Goal: Transaction & Acquisition: Purchase product/service

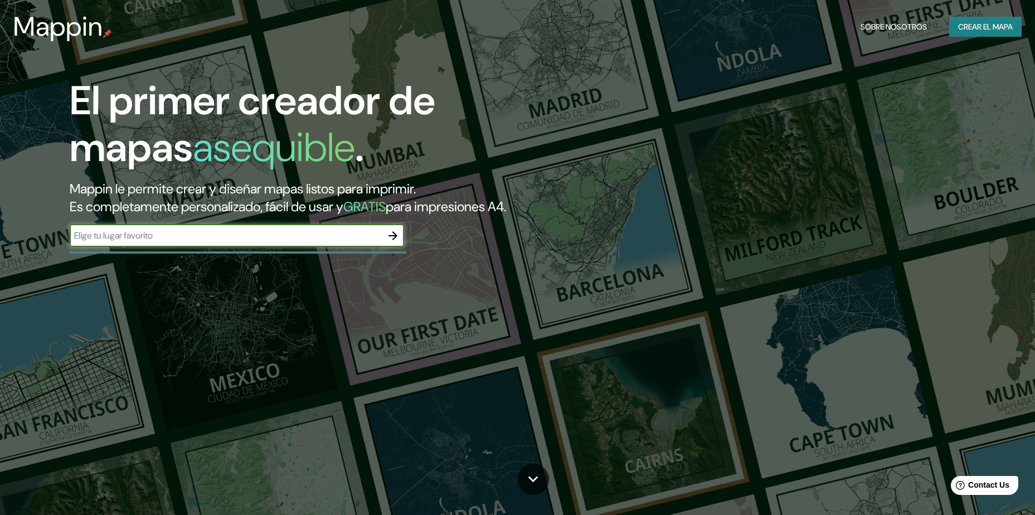
paste input "-2.187000, -80.012667"
type input "-2.187000, -80.012667"
click at [388, 236] on icon "button" at bounding box center [392, 235] width 13 height 13
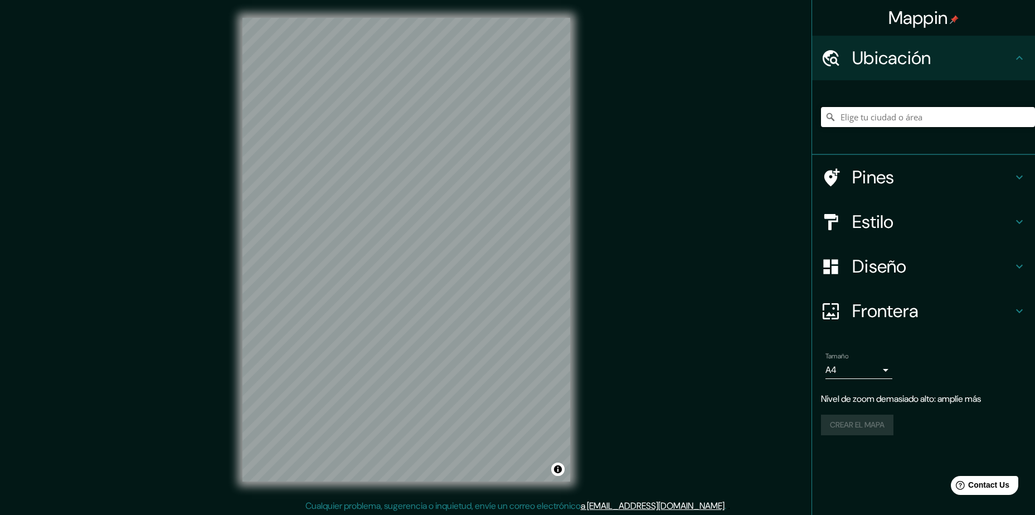
click at [862, 119] on input "Elige tu ciudad o área" at bounding box center [928, 117] width 214 height 20
paste input "-2.187000, -80.012667"
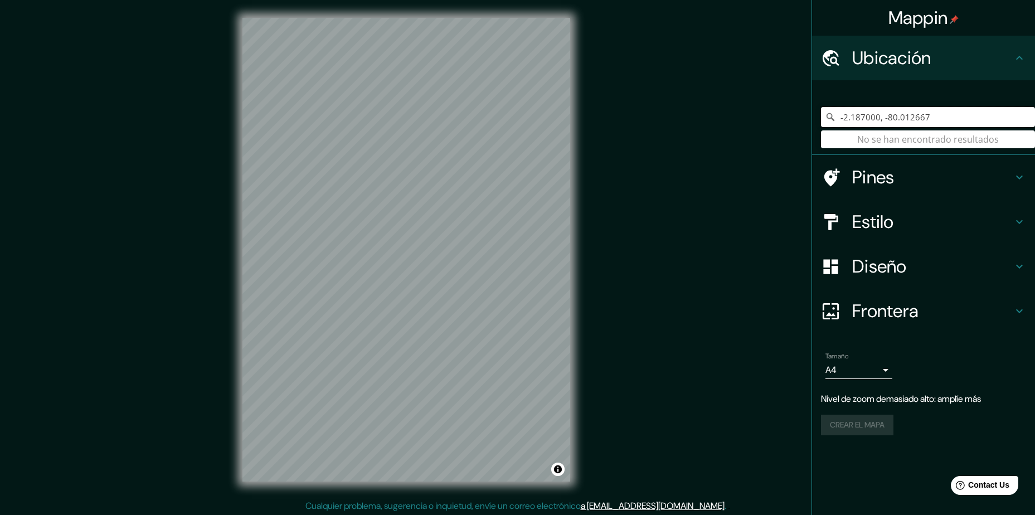
type input "-2.187000, -80.012667"
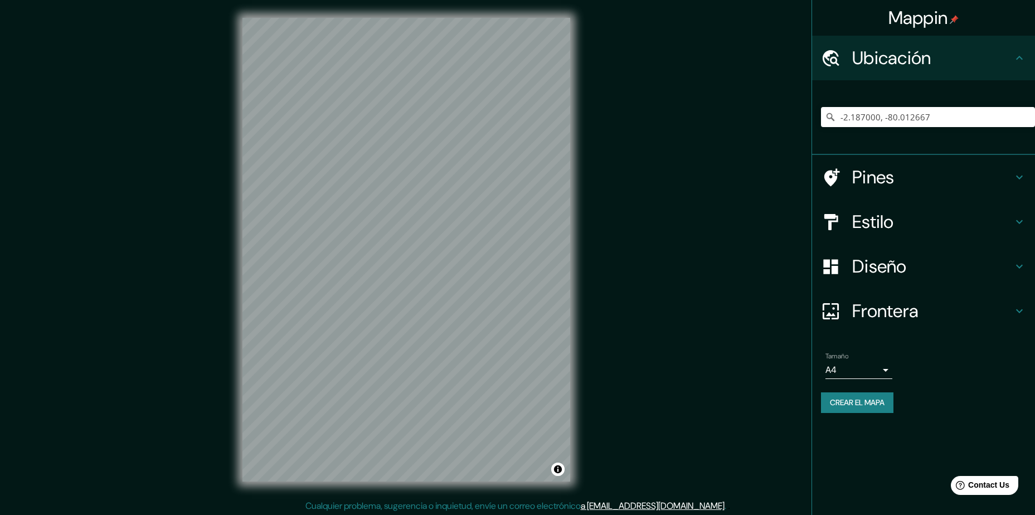
click at [887, 374] on body "Mappin Ubicación -2.187000, -80.012667 No se han encontrado resultados Pines Es…" at bounding box center [517, 257] width 1035 height 515
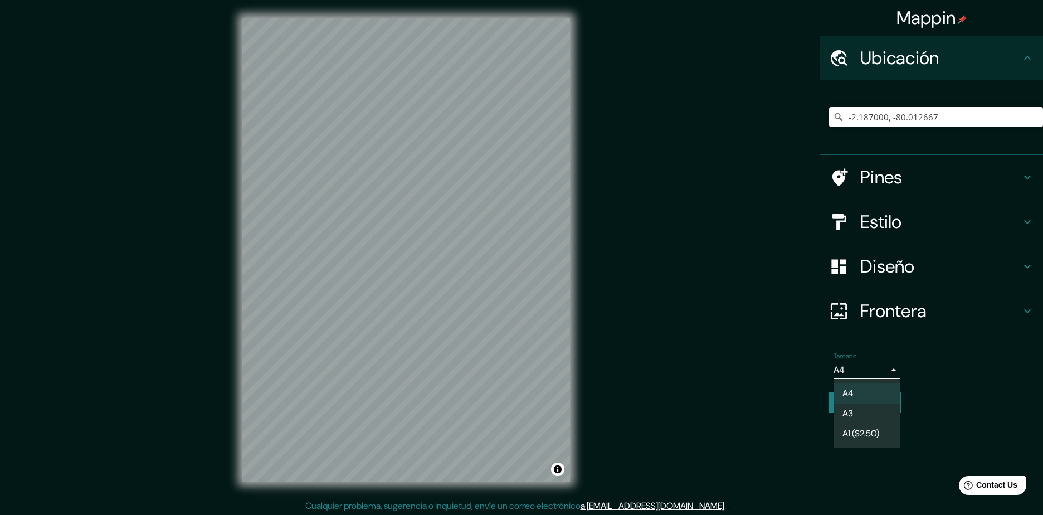
click at [855, 406] on li "A3" at bounding box center [867, 413] width 67 height 20
type input "a4"
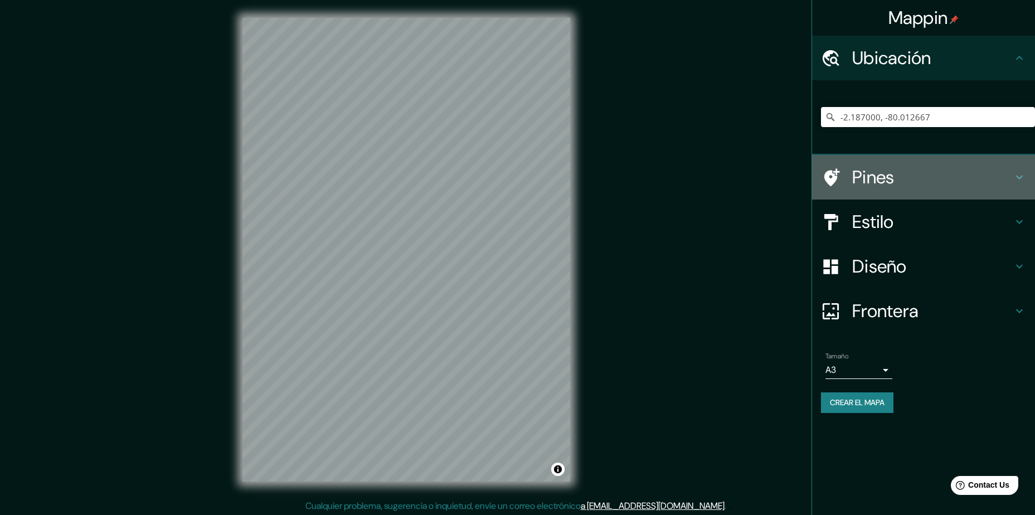
click at [961, 181] on h4 "Pines" at bounding box center [932, 177] width 160 height 22
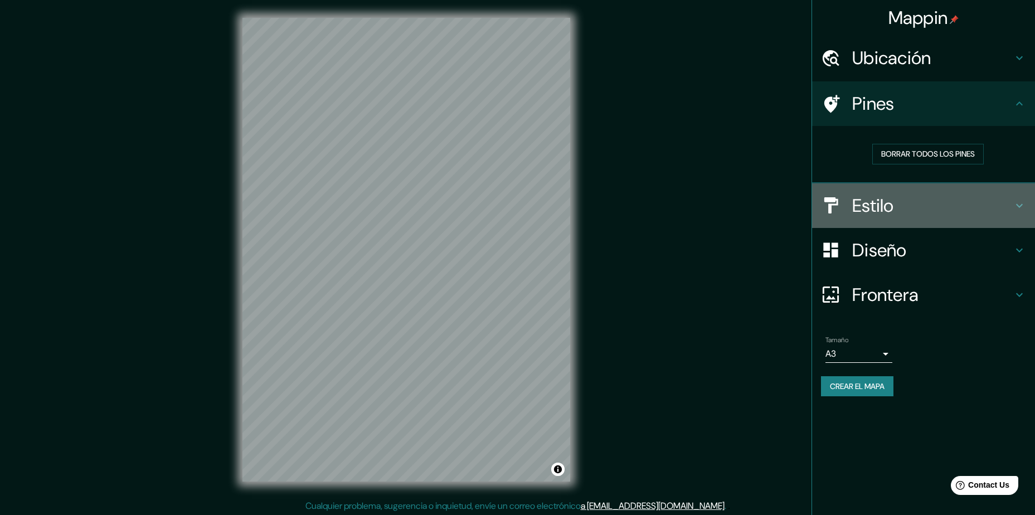
click at [861, 208] on h4 "Estilo" at bounding box center [932, 205] width 160 height 22
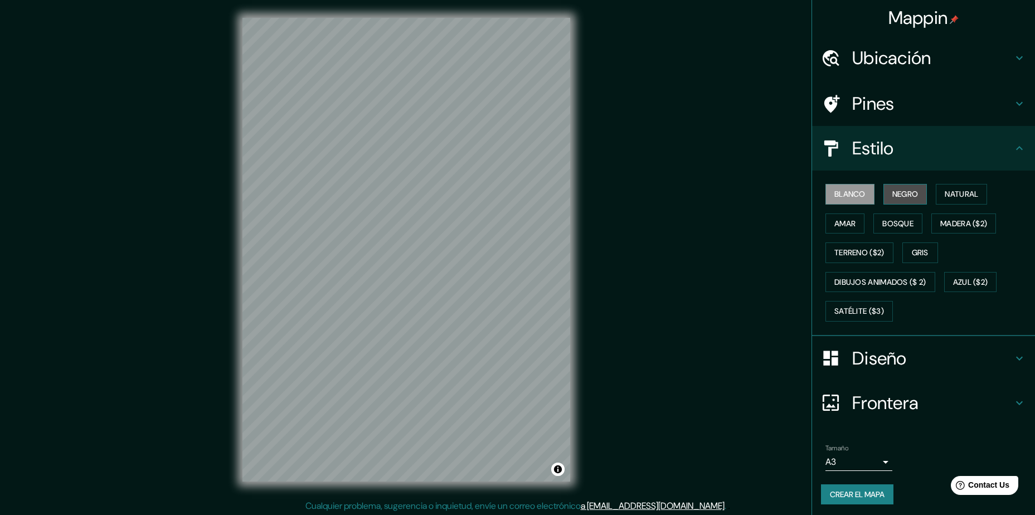
click at [899, 200] on font "Negro" at bounding box center [905, 194] width 26 height 14
click at [854, 191] on font "Blanco" at bounding box center [849, 194] width 31 height 14
click at [936, 190] on button "Natural" at bounding box center [961, 194] width 51 height 21
click at [892, 197] on font "Negro" at bounding box center [905, 194] width 26 height 14
click at [846, 221] on font "Amar" at bounding box center [844, 224] width 21 height 14
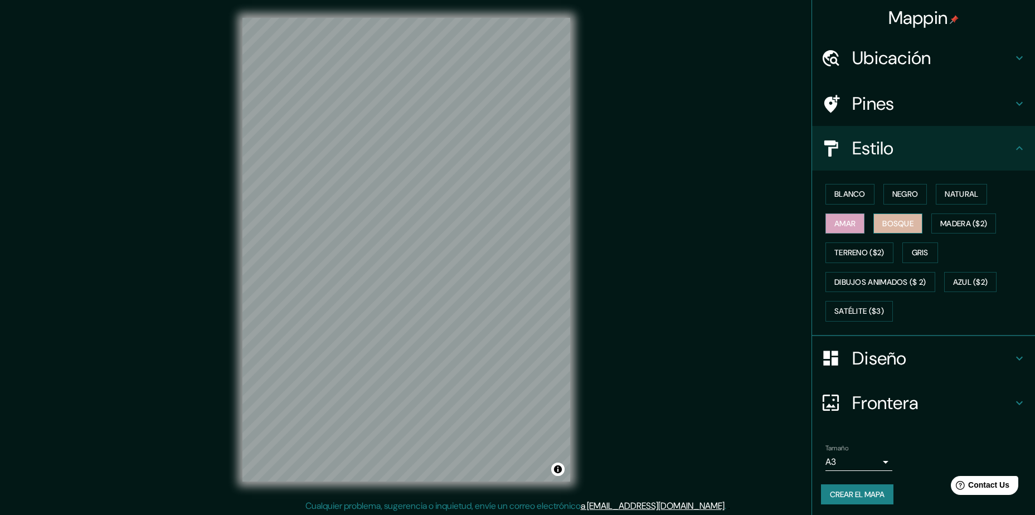
click at [894, 221] on font "Bosque" at bounding box center [897, 224] width 31 height 14
click at [954, 218] on font "Madera ($2)" at bounding box center [963, 224] width 47 height 14
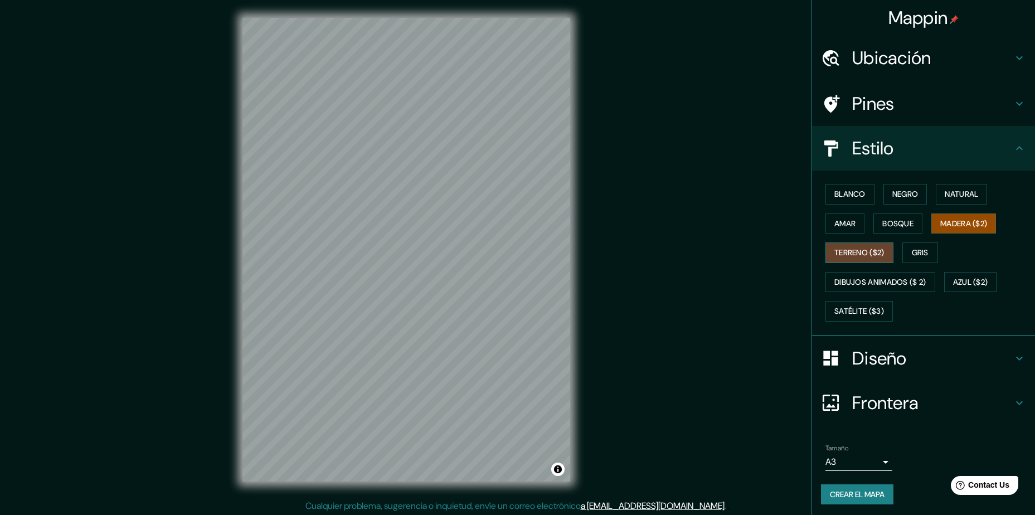
click at [848, 251] on font "Terreno ($2)" at bounding box center [859, 253] width 50 height 14
click at [904, 247] on button "Gris" at bounding box center [920, 252] width 36 height 21
click at [316, 227] on div at bounding box center [317, 227] width 9 height 9
drag, startPoint x: 320, startPoint y: 230, endPoint x: 353, endPoint y: 221, distance: 34.2
click at [353, 221] on div at bounding box center [350, 217] width 9 height 9
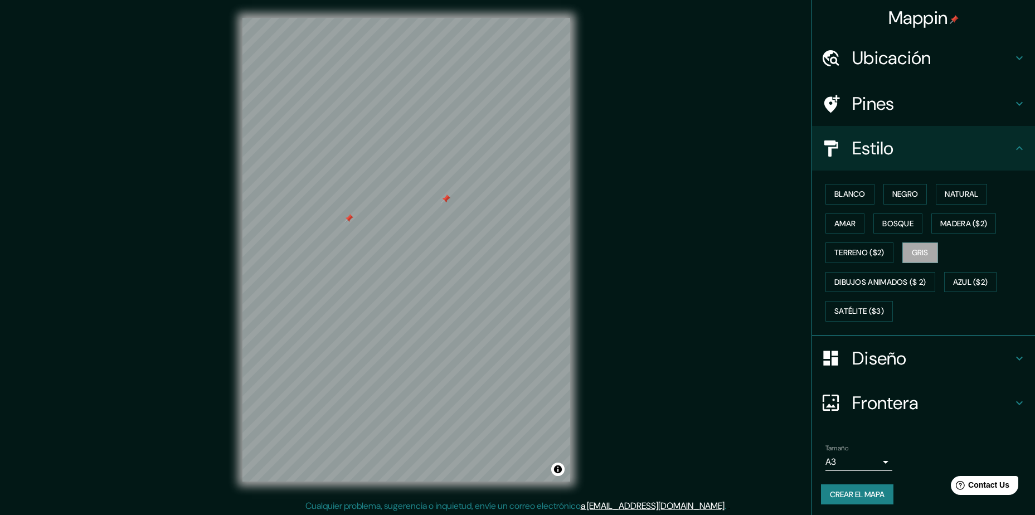
click at [349, 216] on div at bounding box center [348, 218] width 9 height 9
click at [875, 276] on font "Dibujos animados ($ 2)" at bounding box center [880, 282] width 92 height 14
click at [971, 280] on font "Azul ($2)" at bounding box center [970, 282] width 35 height 14
click at [869, 307] on font "Satélite ($3)" at bounding box center [859, 311] width 50 height 14
click at [951, 190] on font "Natural" at bounding box center [961, 194] width 33 height 14
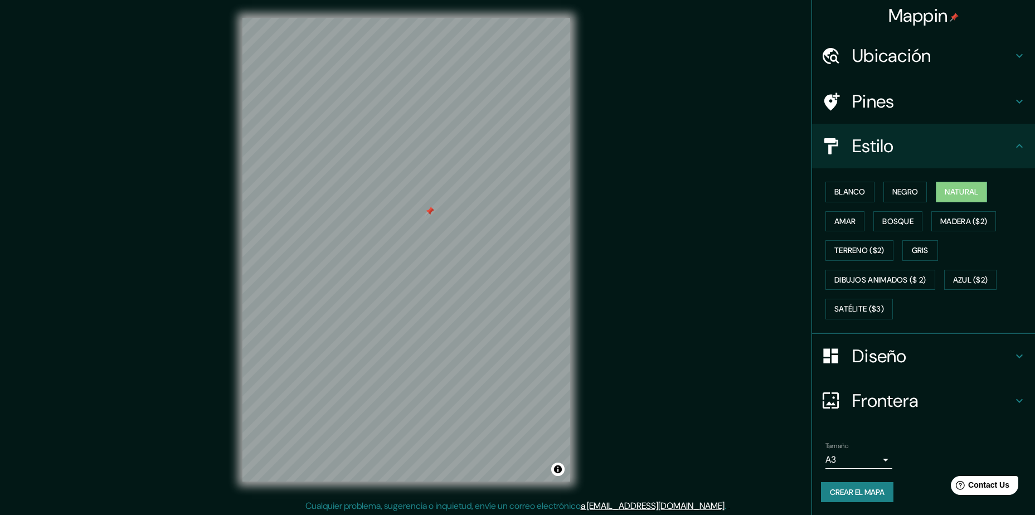
scroll to position [3, 0]
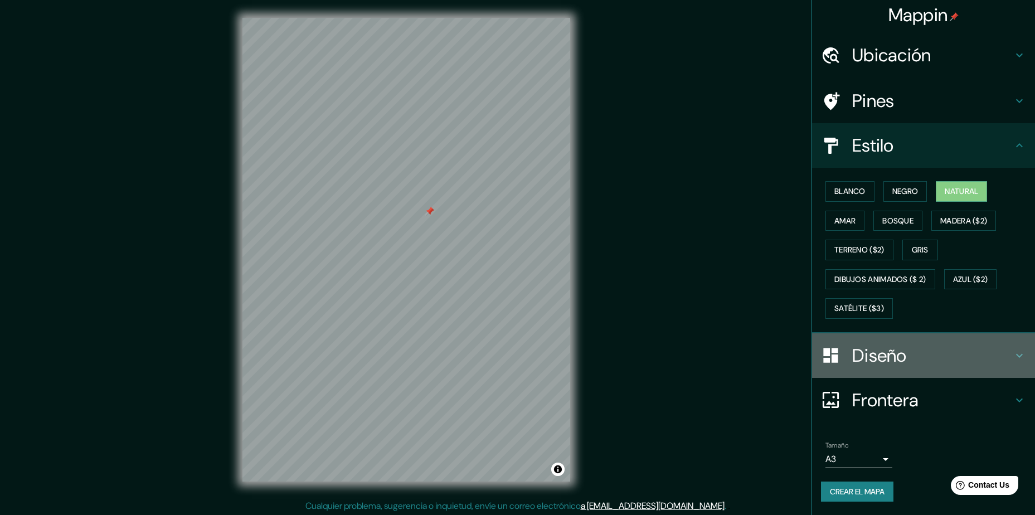
click at [974, 354] on h4 "Diseño" at bounding box center [932, 355] width 160 height 22
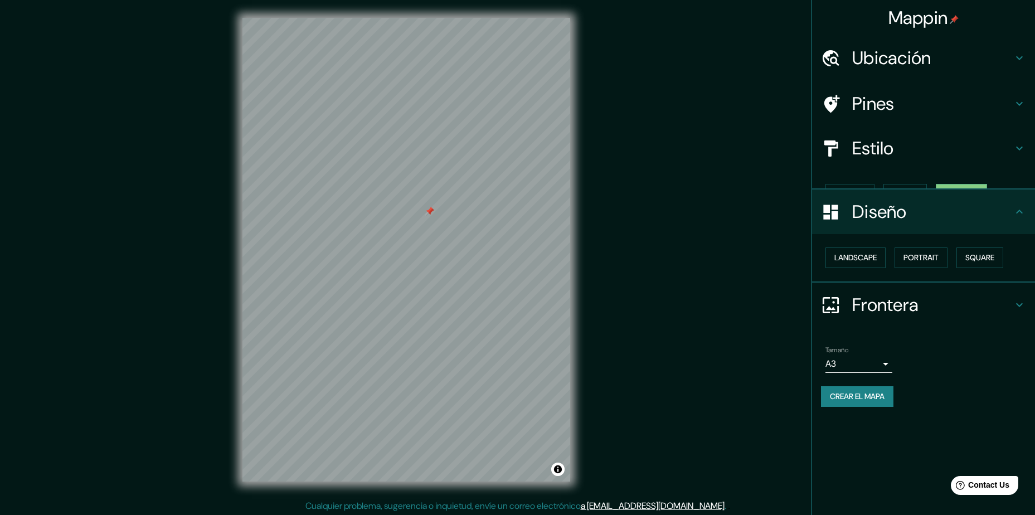
scroll to position [0, 0]
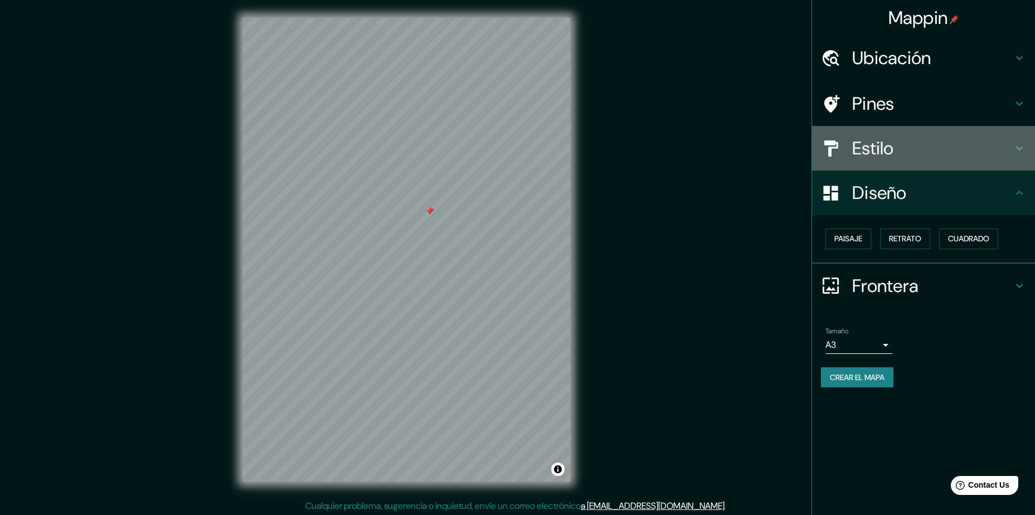
click at [995, 143] on h4 "Estilo" at bounding box center [932, 148] width 160 height 22
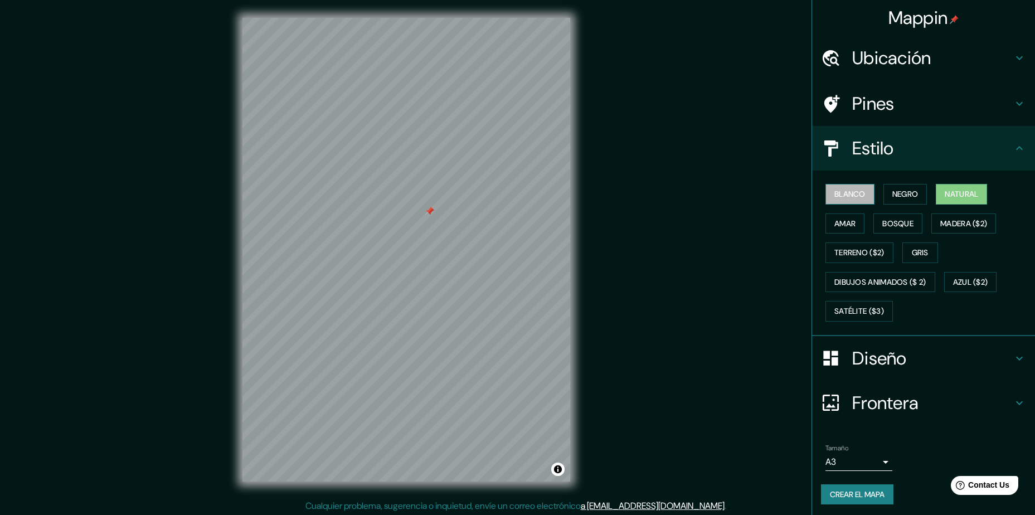
click at [852, 187] on font "Blanco" at bounding box center [849, 194] width 31 height 14
click at [892, 193] on font "Negro" at bounding box center [905, 194] width 26 height 14
click at [897, 232] on button "Bosque" at bounding box center [897, 223] width 49 height 21
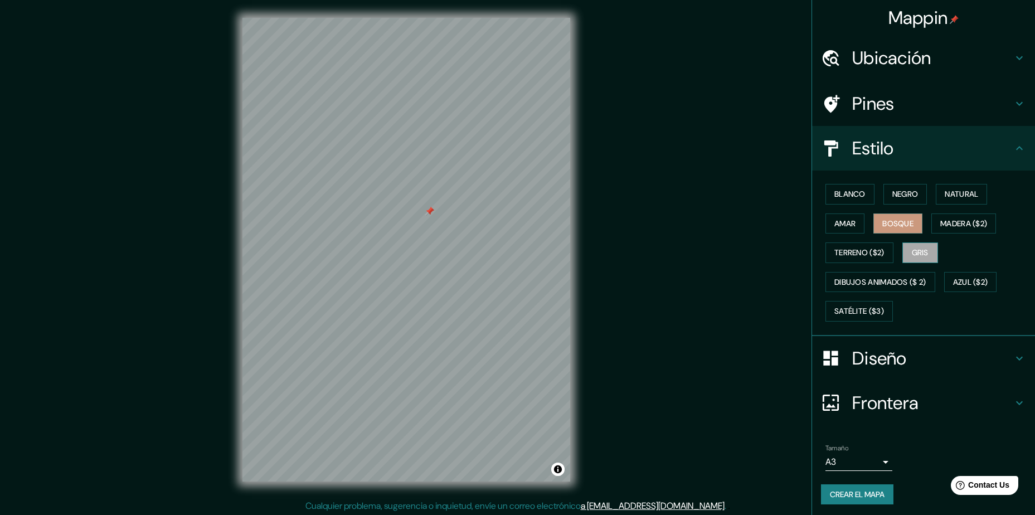
click at [914, 255] on font "Gris" at bounding box center [920, 253] width 17 height 14
click at [887, 278] on font "Dibujos animados ($ 2)" at bounding box center [880, 282] width 92 height 14
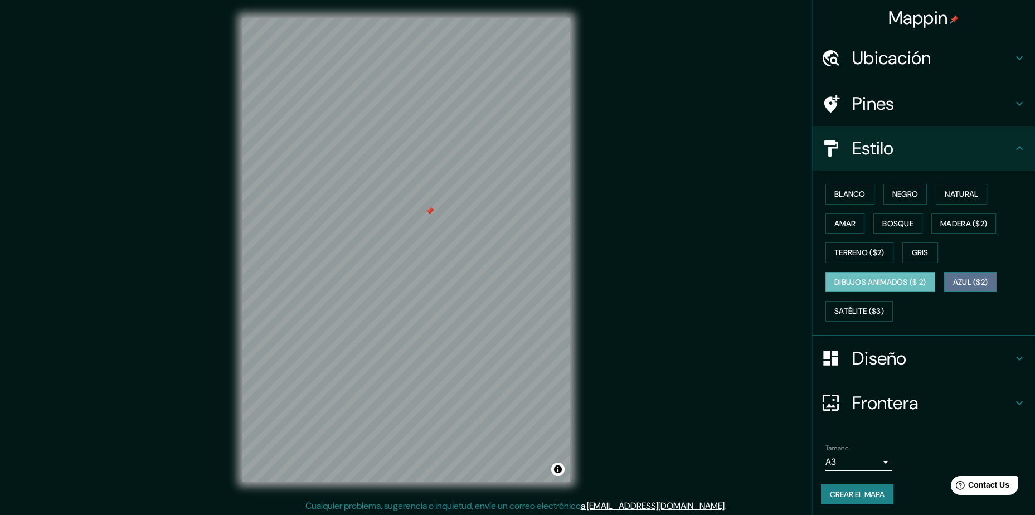
click at [977, 281] on font "Azul ($2)" at bounding box center [970, 282] width 35 height 14
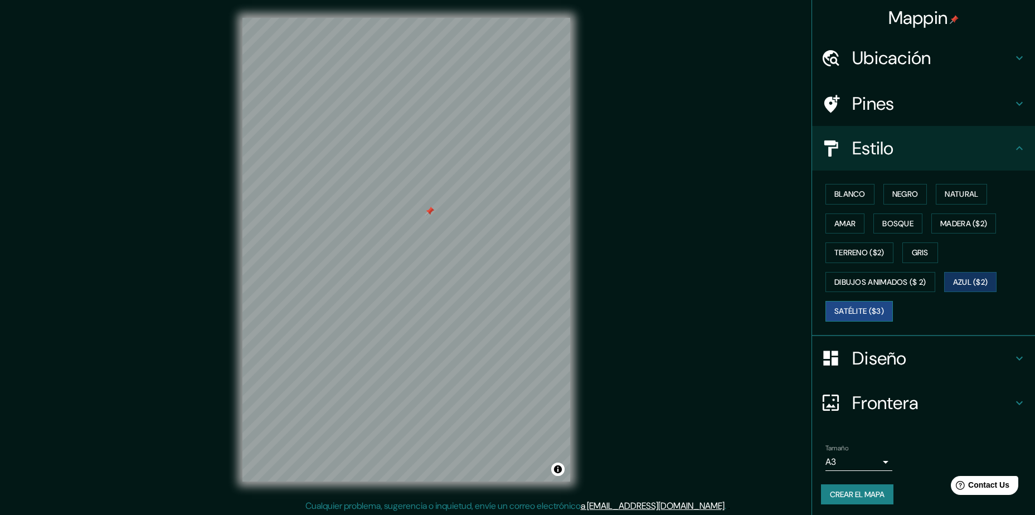
click at [876, 308] on font "Satélite ($3)" at bounding box center [859, 311] width 50 height 14
click at [850, 252] on font "Terreno ($2)" at bounding box center [859, 253] width 50 height 14
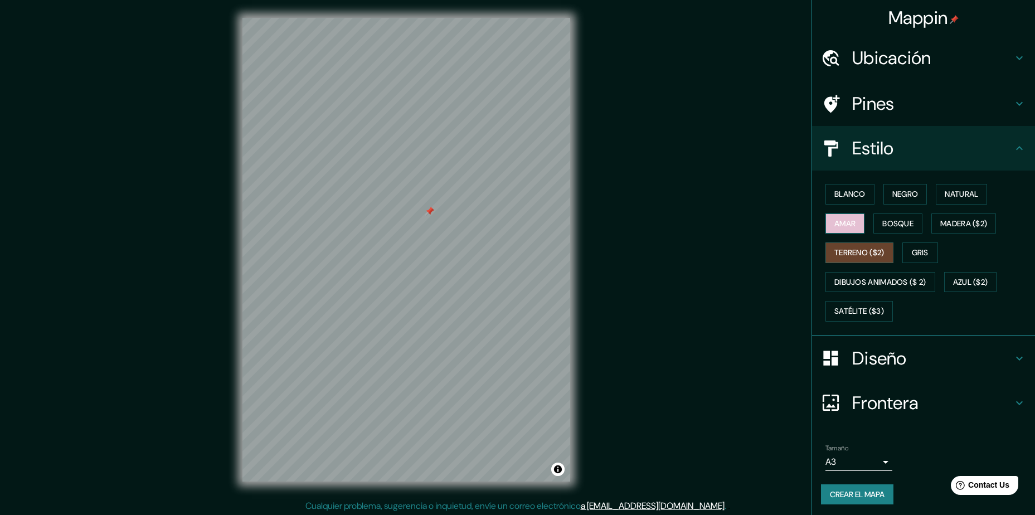
click at [839, 224] on font "Amar" at bounding box center [844, 224] width 21 height 14
click at [846, 189] on font "Blanco" at bounding box center [849, 194] width 31 height 14
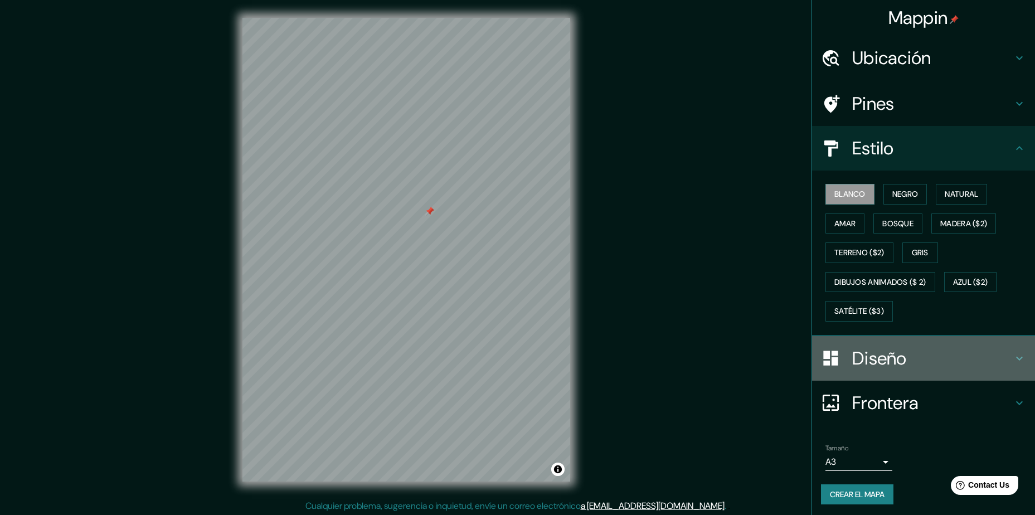
click at [894, 359] on h4 "Diseño" at bounding box center [932, 358] width 160 height 22
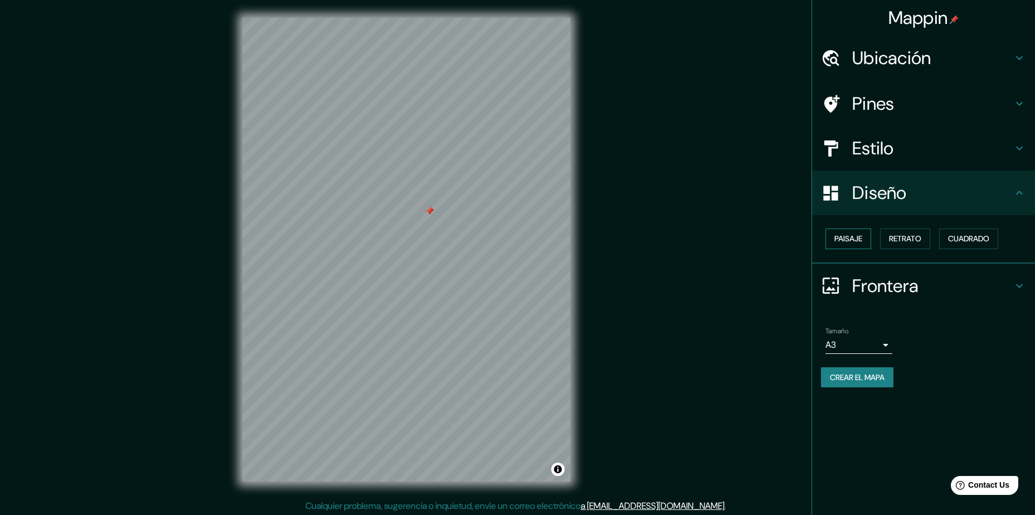
click at [844, 237] on font "Paisaje" at bounding box center [848, 239] width 28 height 14
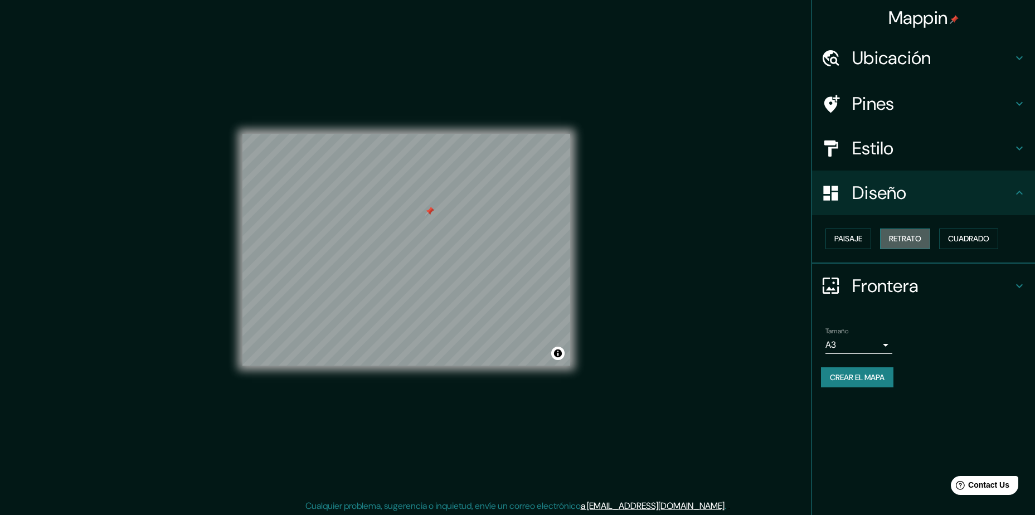
click at [896, 244] on font "Retrato" at bounding box center [905, 239] width 32 height 14
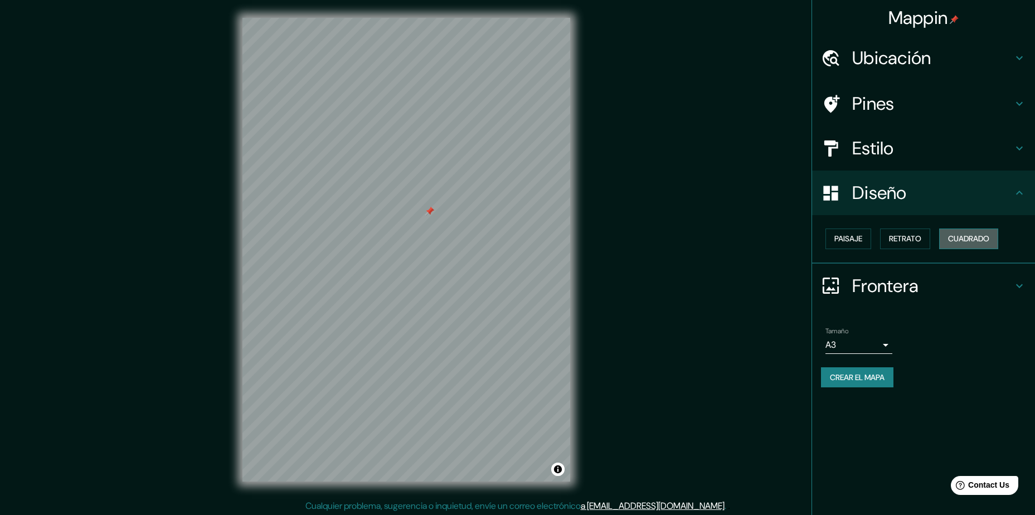
click at [962, 242] on font "Cuadrado" at bounding box center [968, 239] width 41 height 14
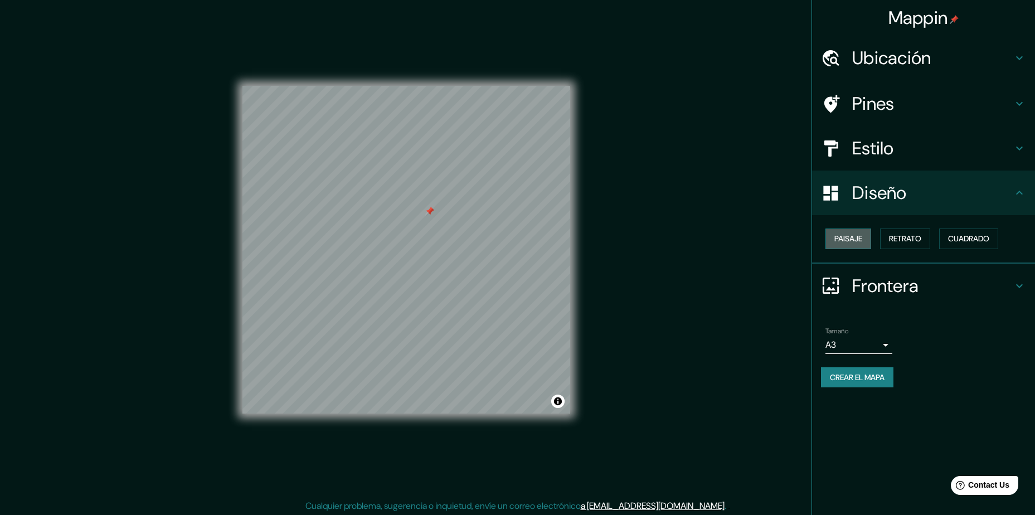
click at [848, 240] on font "Paisaje" at bounding box center [848, 239] width 28 height 14
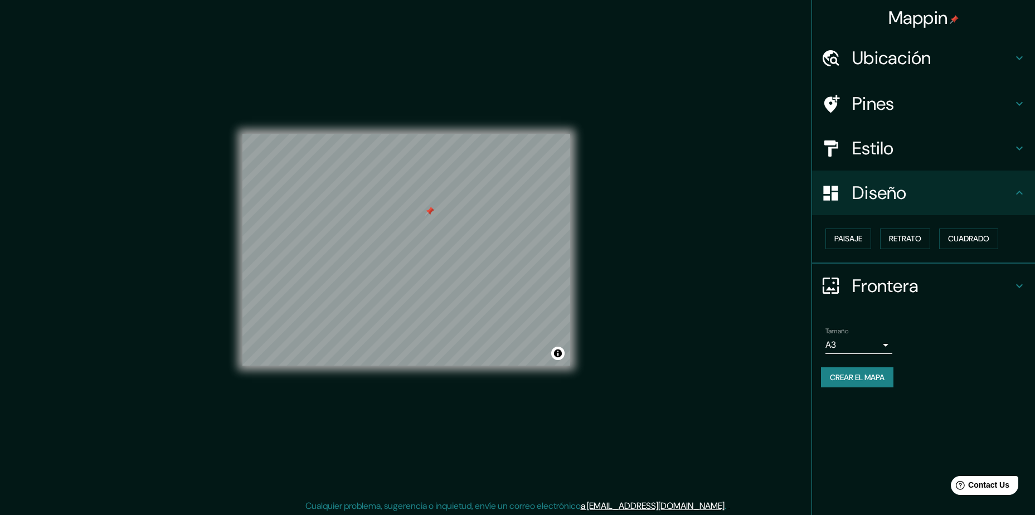
click at [889, 283] on h4 "Frontera" at bounding box center [932, 286] width 160 height 22
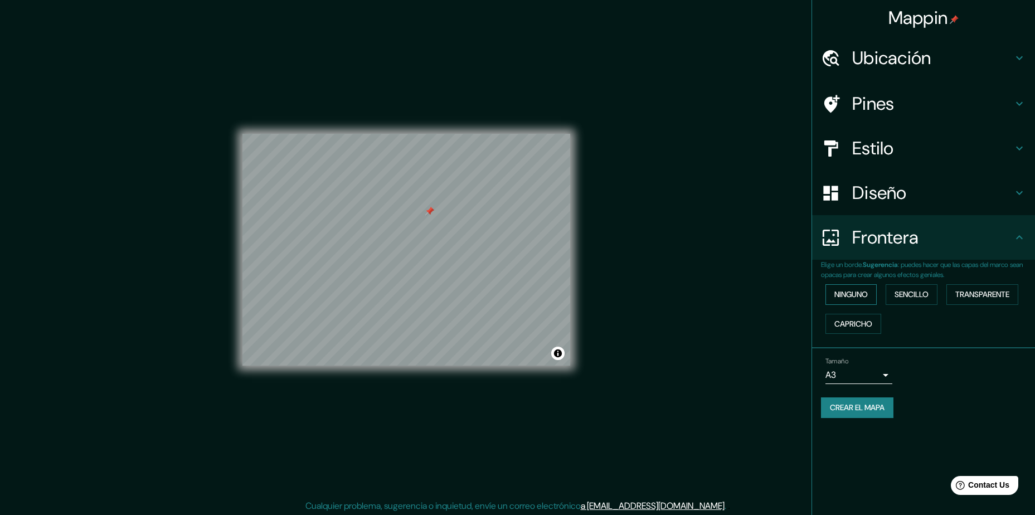
click at [853, 295] on font "Ninguno" at bounding box center [850, 295] width 33 height 14
click at [903, 288] on font "Sencillo" at bounding box center [911, 295] width 34 height 14
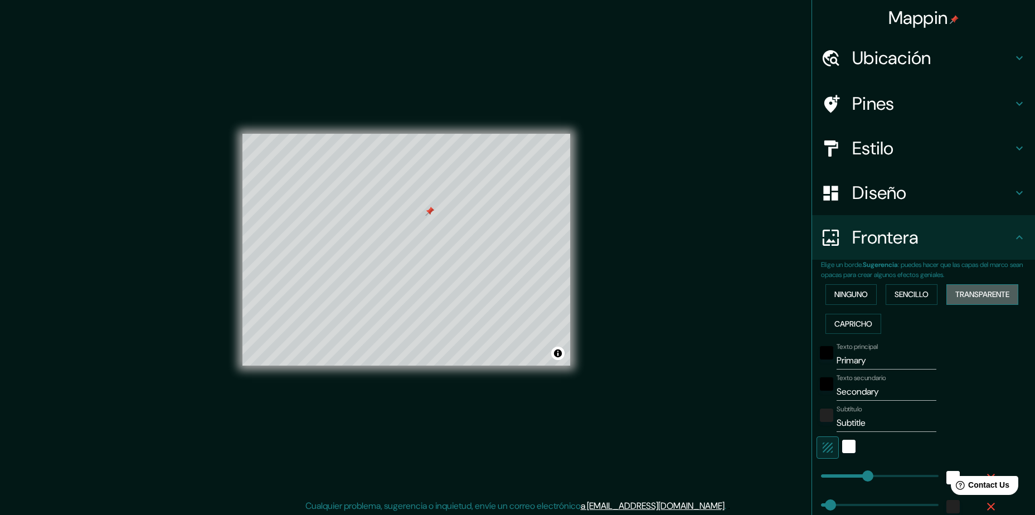
click at [961, 285] on button "Transparente" at bounding box center [982, 294] width 72 height 21
click at [834, 326] on font "Capricho" at bounding box center [853, 324] width 38 height 14
click at [961, 302] on button "Transparente" at bounding box center [982, 294] width 72 height 21
click at [514, 266] on div at bounding box center [517, 262] width 9 height 9
click at [519, 264] on div at bounding box center [519, 261] width 9 height 9
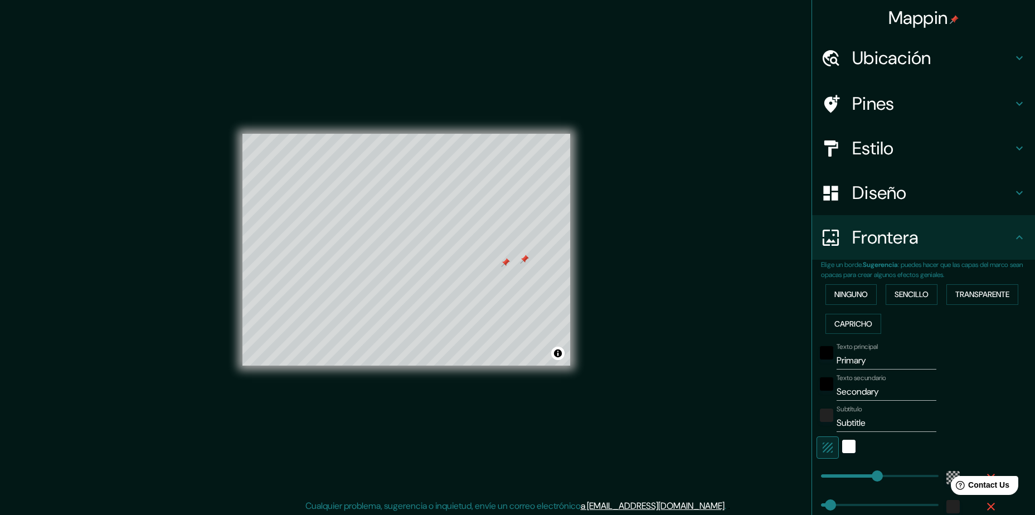
click at [525, 261] on div at bounding box center [524, 259] width 9 height 9
click at [505, 265] on div at bounding box center [505, 262] width 9 height 9
click at [876, 364] on input "Primary" at bounding box center [886, 361] width 100 height 18
drag, startPoint x: 876, startPoint y: 364, endPoint x: 809, endPoint y: 370, distance: 67.7
click at [812, 370] on div "Elige un borde. Sugerencia : puedes hacer que las capas del marco sean opacas p…" at bounding box center [923, 406] width 223 height 292
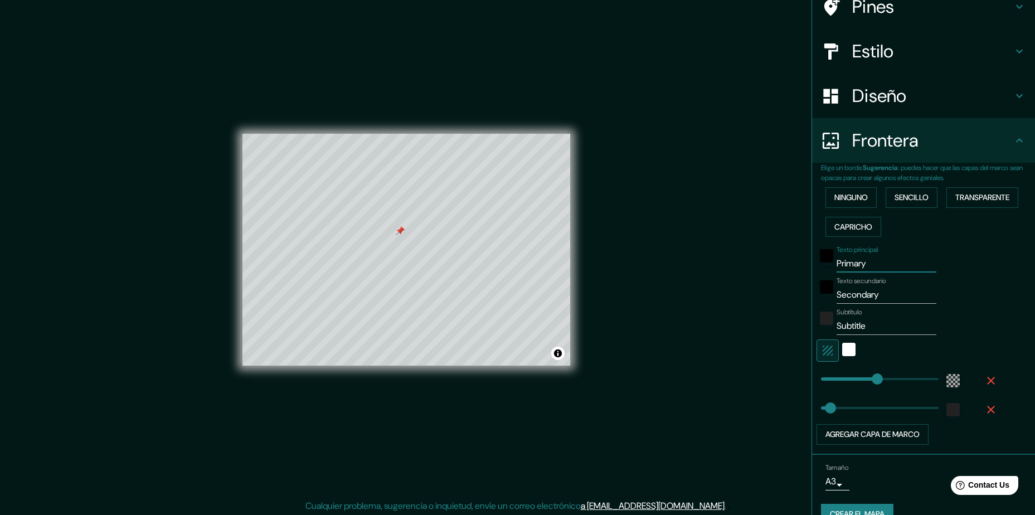
scroll to position [119, 0]
